Goal: Understand process/instructions: Learn about a topic

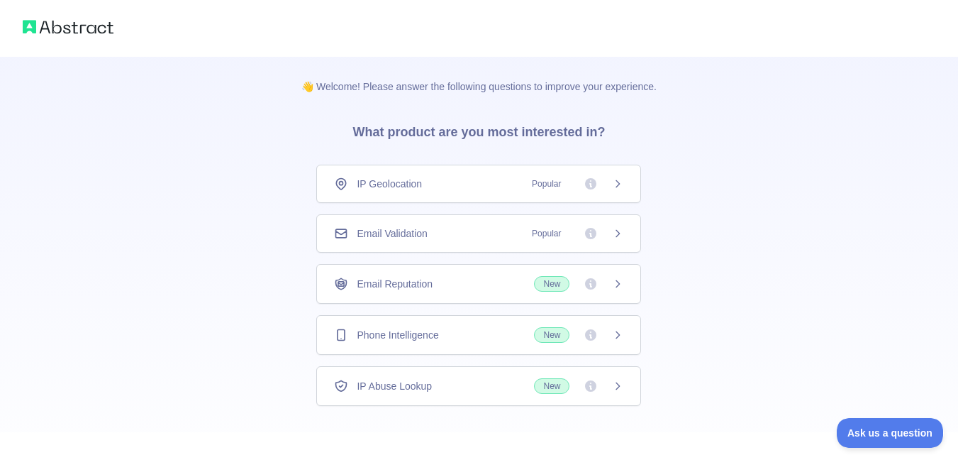
click at [430, 230] on div "Email Validation Popular" at bounding box center [478, 233] width 289 height 14
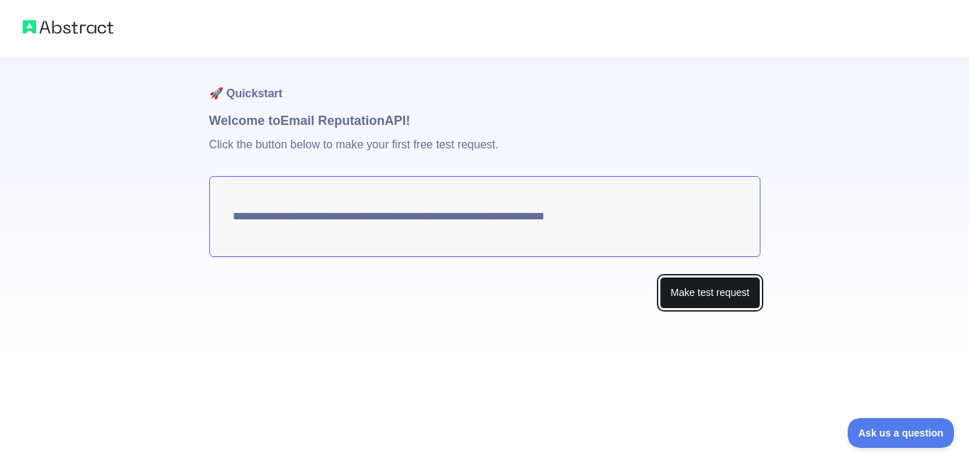
click at [707, 290] on button "Make test request" at bounding box center [709, 293] width 100 height 32
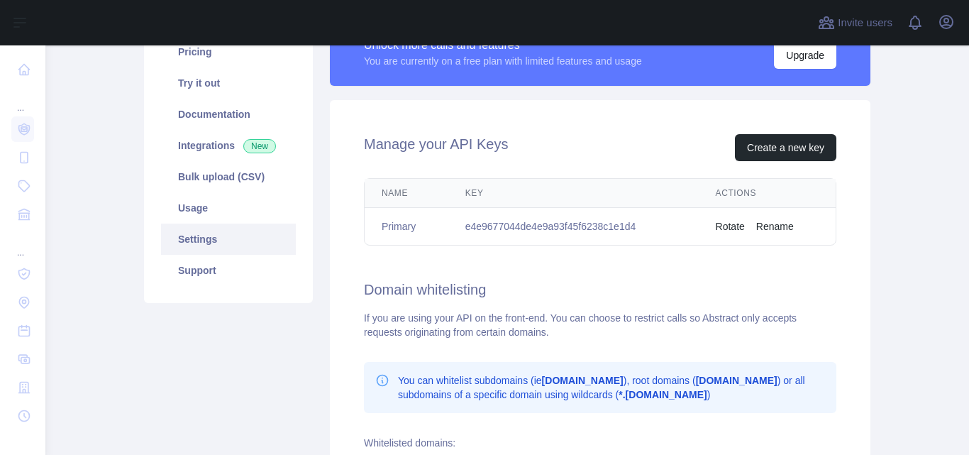
scroll to position [142, 0]
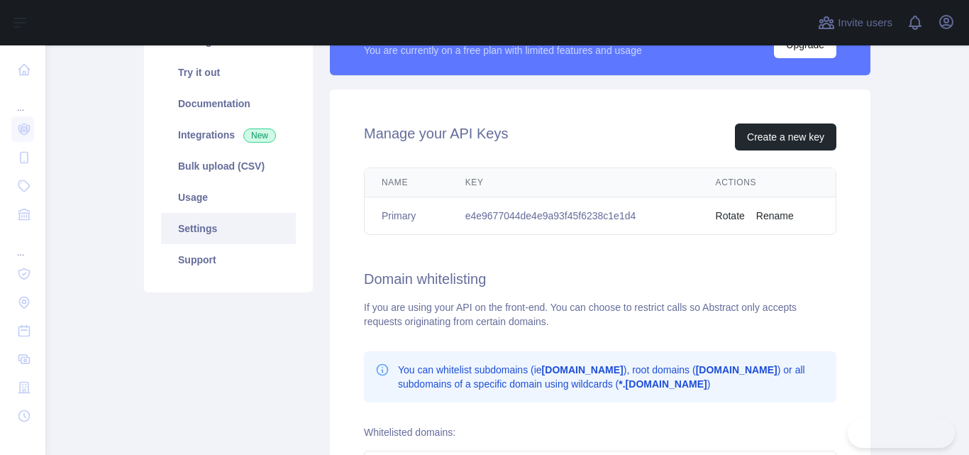
click at [610, 218] on td "e4e9677044de4e9a93f45f6238c1e1d4" at bounding box center [573, 216] width 250 height 38
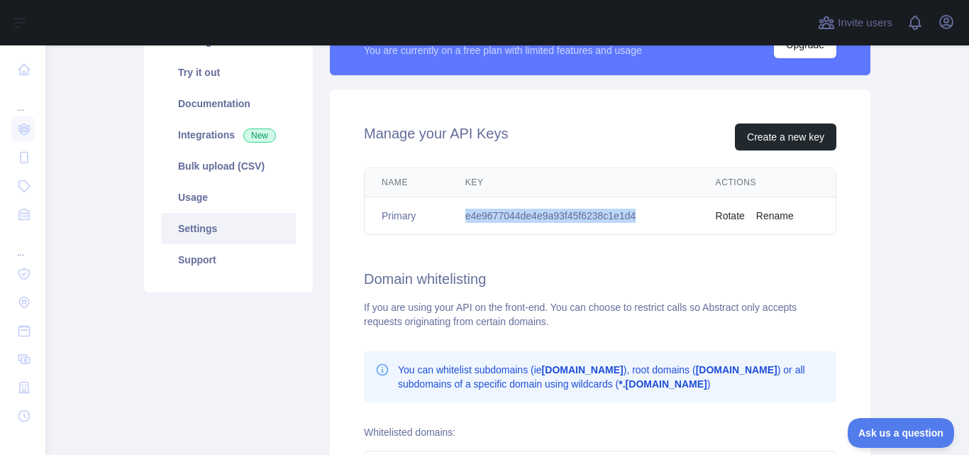
click at [610, 218] on td "e4e9677044de4e9a93f45f6238c1e1d4" at bounding box center [573, 216] width 250 height 38
copy td "e4e9677044de4e9a93f45f6238c1e1d4"
